Goal: Browse casually

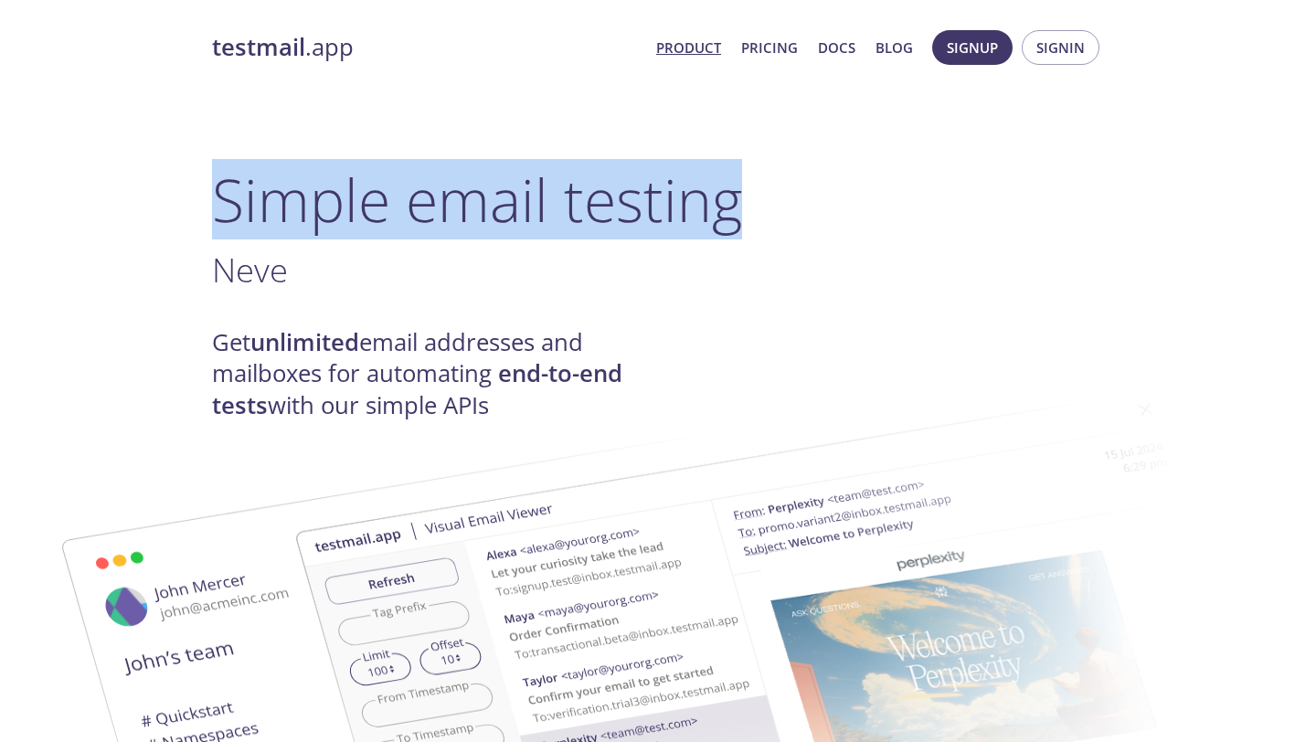
drag, startPoint x: 212, startPoint y: 218, endPoint x: 750, endPoint y: 212, distance: 538.3
click at [750, 213] on h1 "Simple email testing" at bounding box center [658, 200] width 892 height 70
click at [750, 212] on h1 "Simple email testing" at bounding box center [658, 200] width 892 height 70
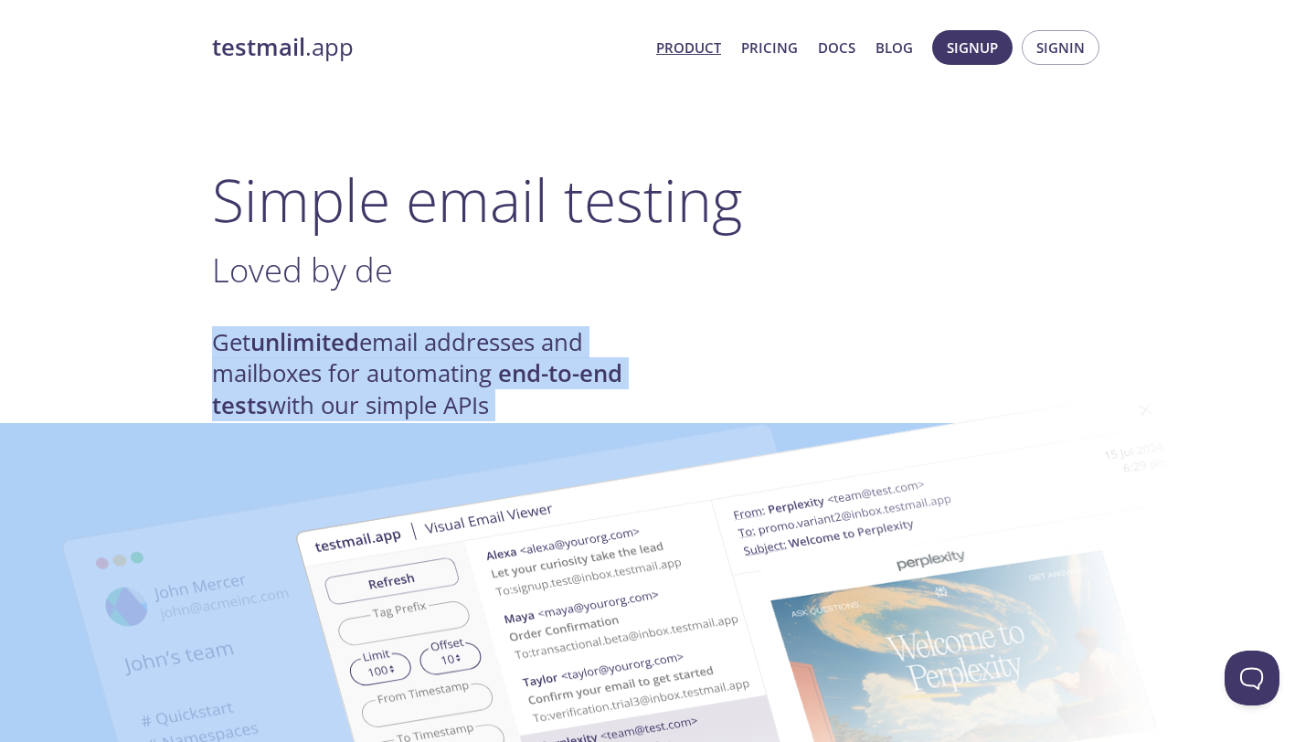
drag, startPoint x: 215, startPoint y: 342, endPoint x: 294, endPoint y: 375, distance: 86.1
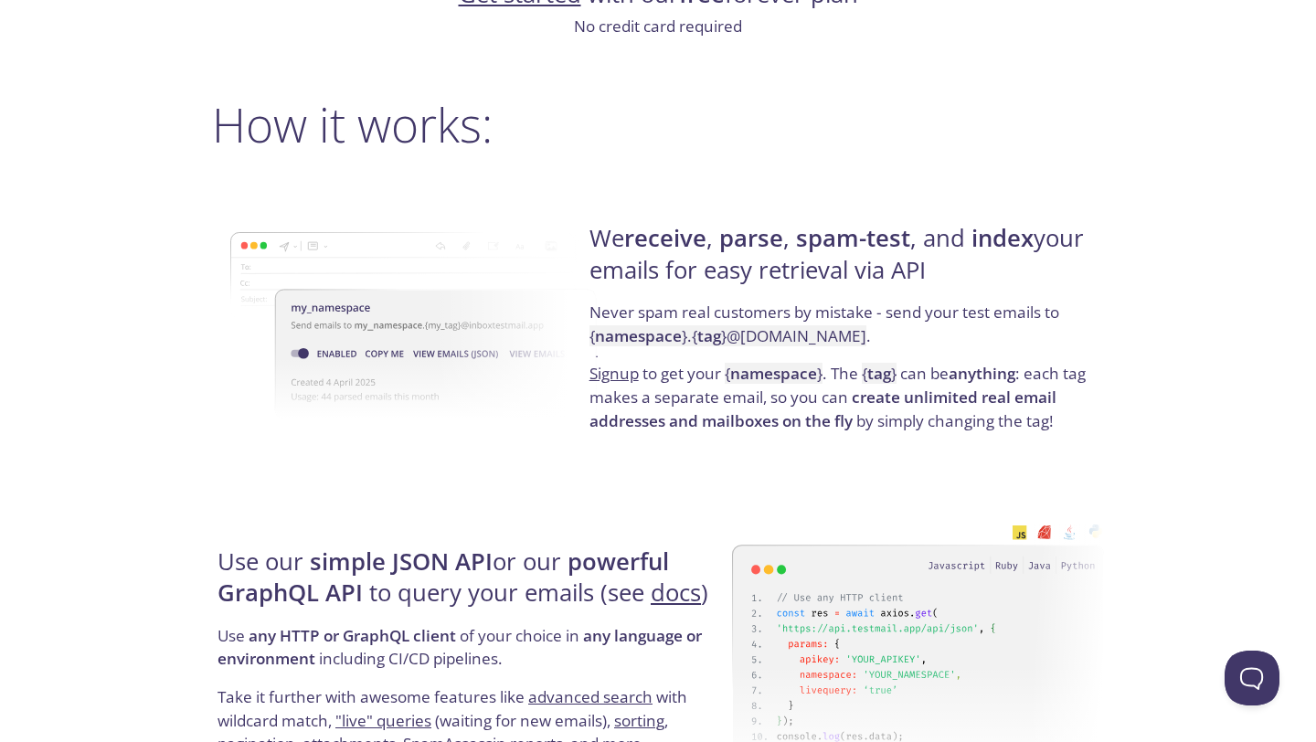
scroll to position [1297, 0]
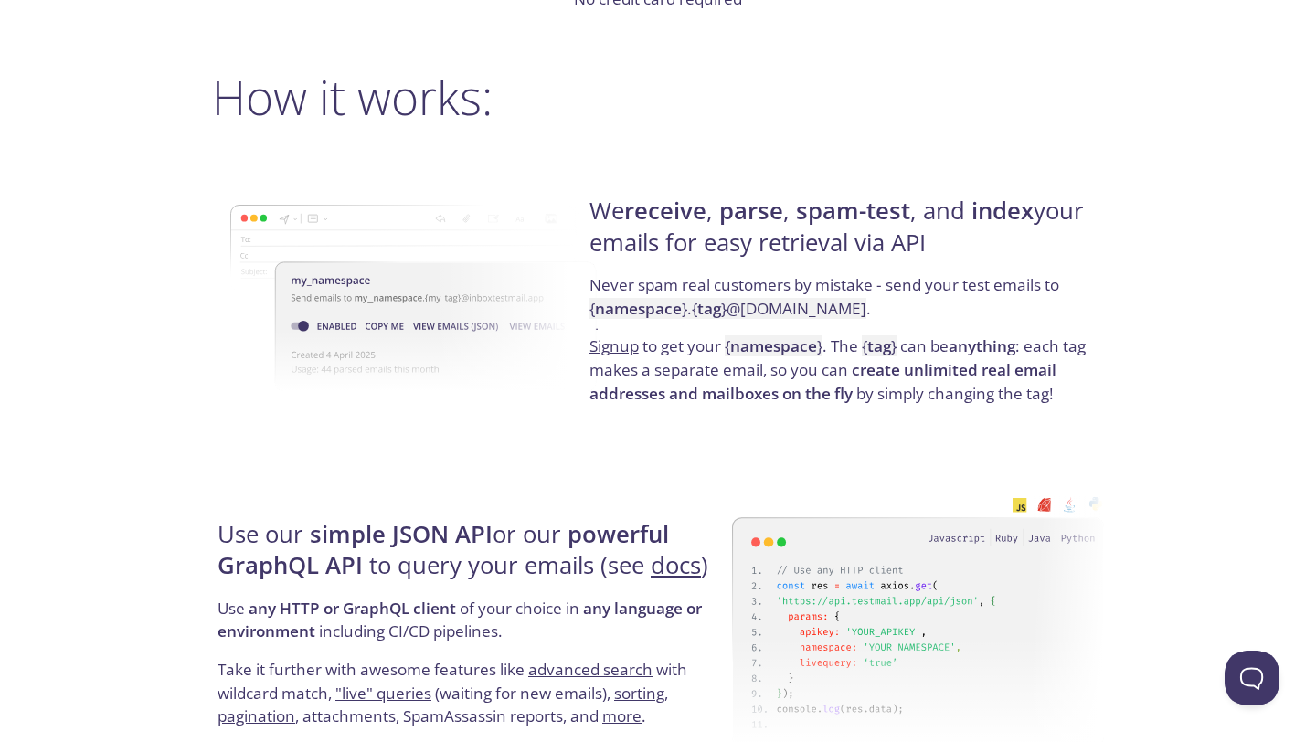
drag, startPoint x: 588, startPoint y: 210, endPoint x: 1057, endPoint y: 238, distance: 469.7
click at [1057, 238] on div "We receive , parse , spam-test , and index your emails for easy retrieval via A…" at bounding box center [844, 301] width 520 height 294
click at [1057, 238] on h4 "We receive , parse , spam-test , and index your emails for easy retrieval via A…" at bounding box center [844, 235] width 509 height 78
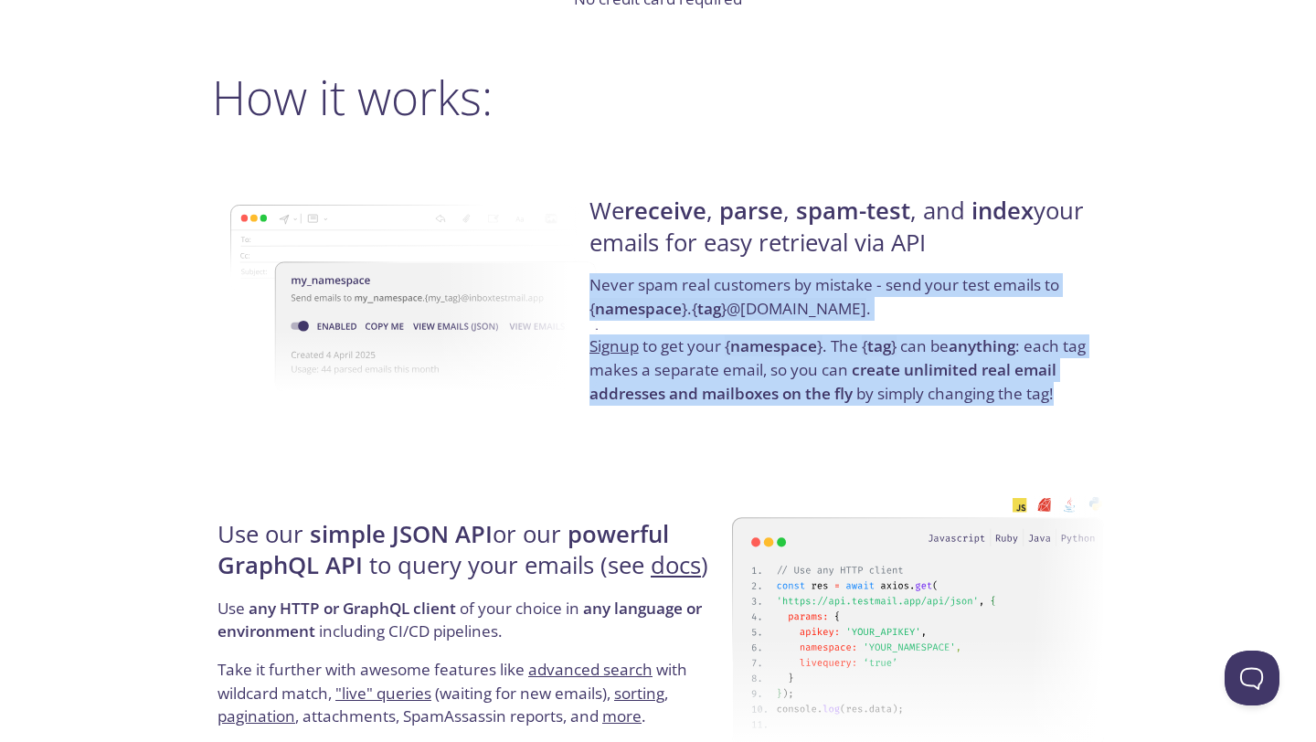
drag, startPoint x: 592, startPoint y: 288, endPoint x: 1075, endPoint y: 427, distance: 502.2
click at [1075, 427] on div "We receive , parse , spam-test , and index your emails for easy retrieval via A…" at bounding box center [844, 301] width 520 height 294
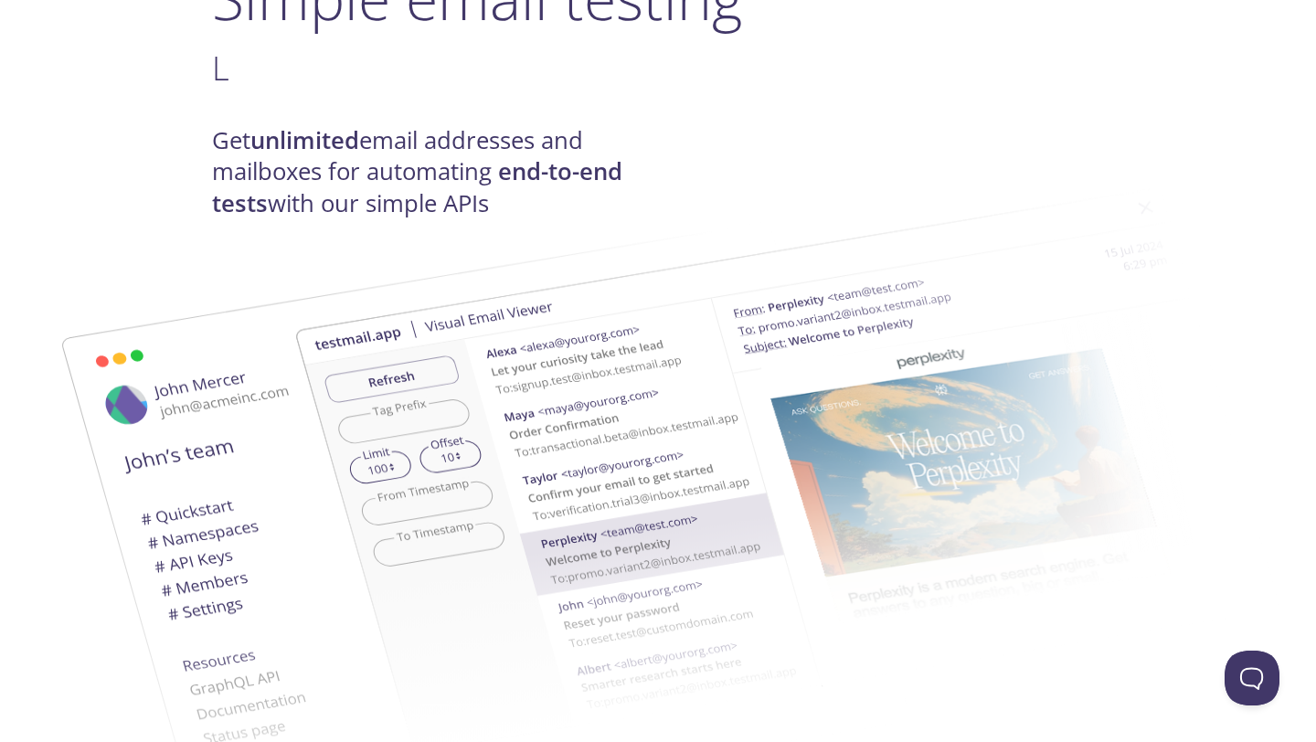
scroll to position [0, 0]
